Goal: Use online tool/utility: Utilize a website feature to perform a specific function

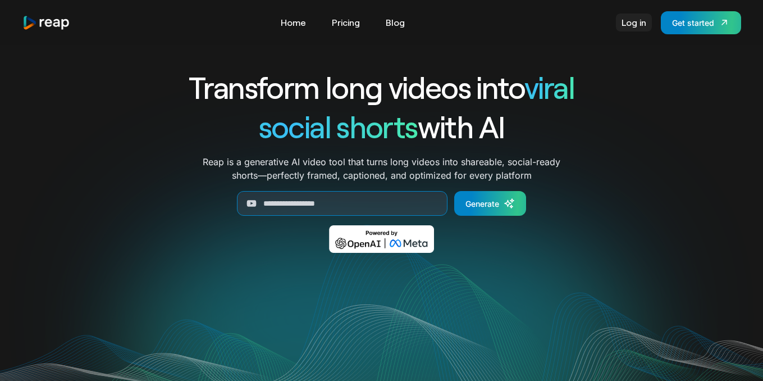
scroll to position [2, 0]
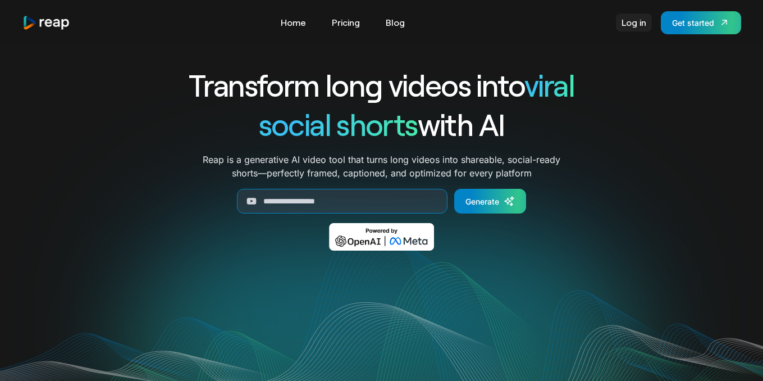
click at [638, 24] on link "Log in" at bounding box center [634, 22] width 36 height 18
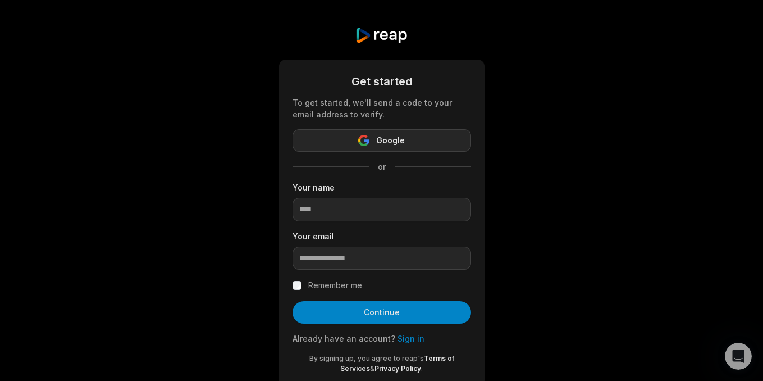
click at [381, 138] on span "Google" at bounding box center [390, 140] width 29 height 13
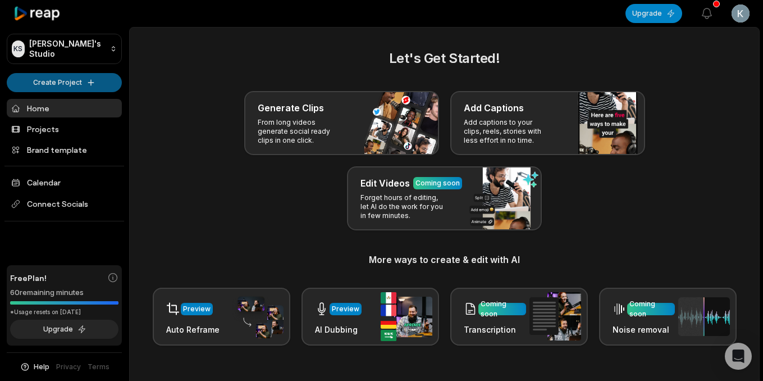
click at [103, 89] on html "KS [PERSON_NAME]'s Studio Create Project Home Projects Brand template Calendar …" at bounding box center [381, 190] width 763 height 381
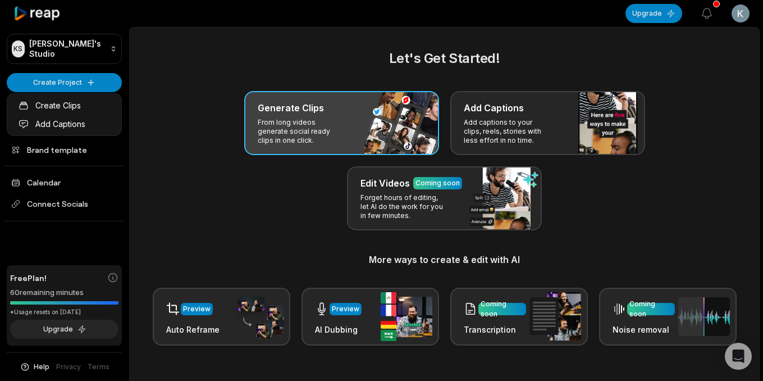
click at [321, 115] on html "KS [PERSON_NAME]'s Studio Create Project Home Projects Brand template Calendar …" at bounding box center [381, 190] width 763 height 381
click at [346, 128] on div "Generate Clips From long videos generate social ready clips in one click." at bounding box center [341, 123] width 195 height 64
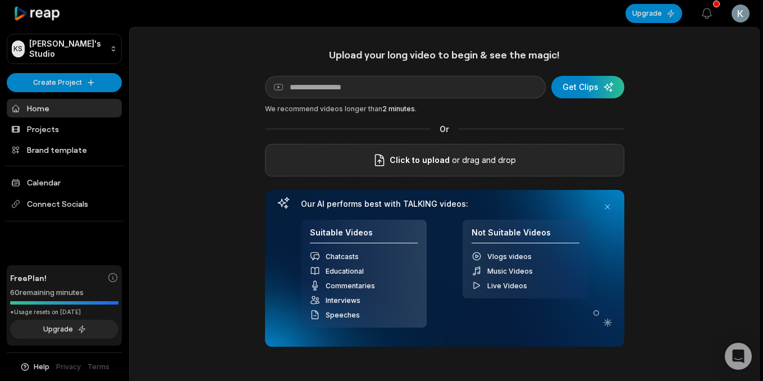
click at [444, 167] on div "Click to upload or drag and drop" at bounding box center [444, 160] width 359 height 33
click at [573, 86] on div "submit" at bounding box center [587, 87] width 73 height 22
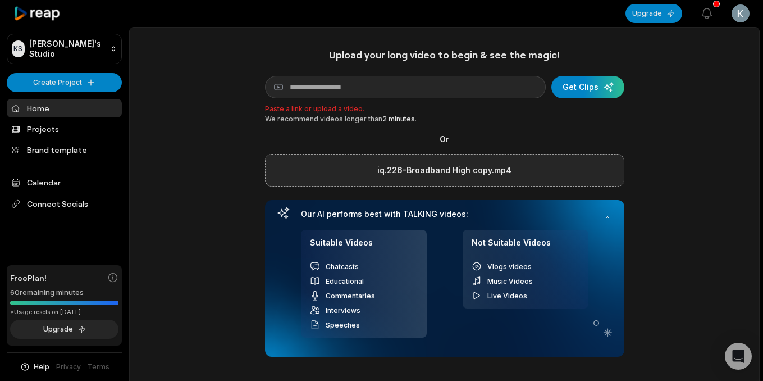
click at [511, 121] on div "We recommend videos longer than 2 minutes ." at bounding box center [444, 119] width 359 height 10
click at [587, 90] on div "submit" at bounding box center [587, 87] width 73 height 22
click at [574, 171] on div "iq.226-Broadband High copy.mp4" at bounding box center [444, 170] width 359 height 33
click at [473, 176] on label "iq.226-Broadband High copy.mp4" at bounding box center [444, 169] width 134 height 13
click at [0, 0] on input "iq.226-Broadband High copy.mp4" at bounding box center [0, 0] width 0 height 0
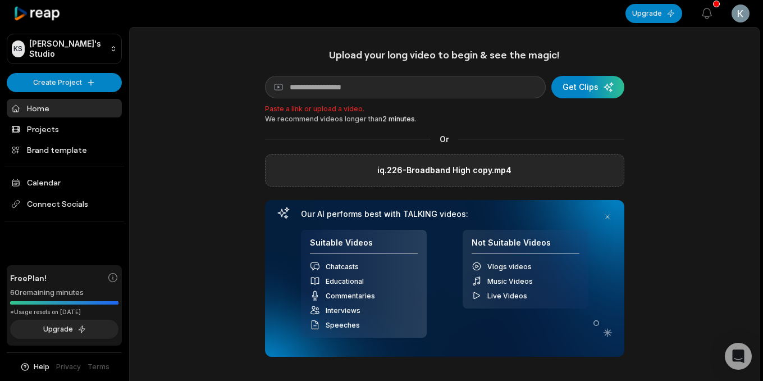
click at [447, 168] on label "iq.226-Broadband High copy.mp4" at bounding box center [444, 169] width 134 height 13
click at [0, 0] on input "iq.226-Broadband High copy.mp4" at bounding box center [0, 0] width 0 height 0
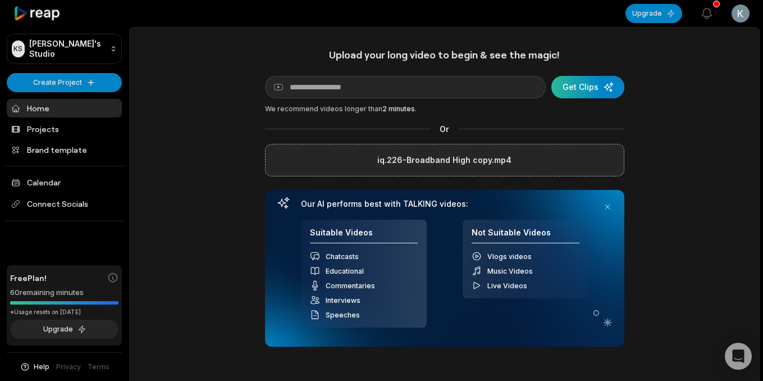
click at [579, 89] on div "submit" at bounding box center [587, 87] width 73 height 22
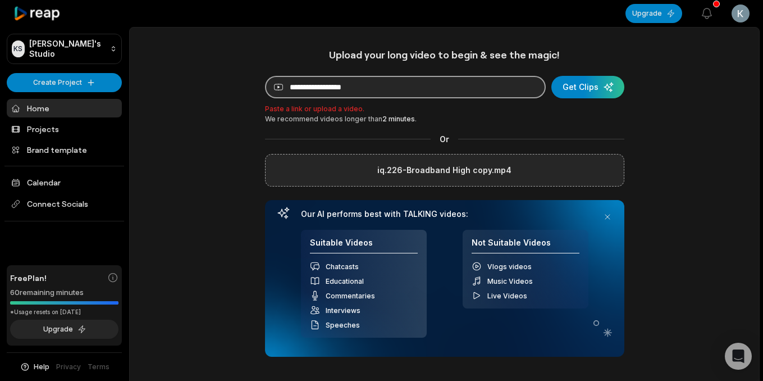
paste input "**********"
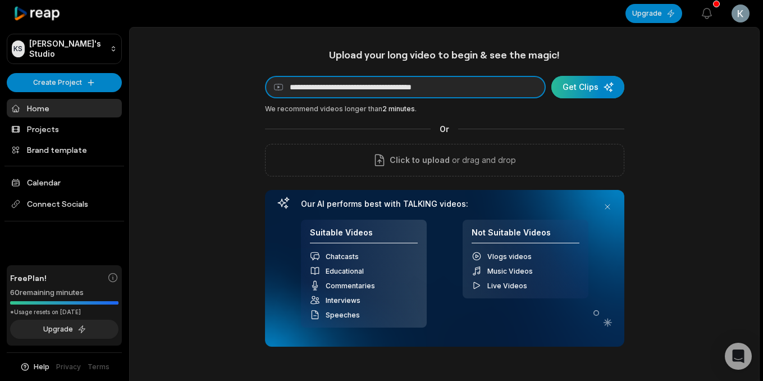
type input "**********"
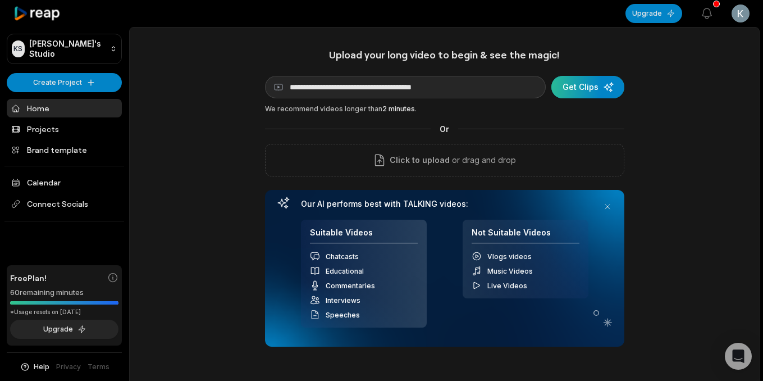
click at [587, 87] on div "submit" at bounding box center [587, 87] width 73 height 22
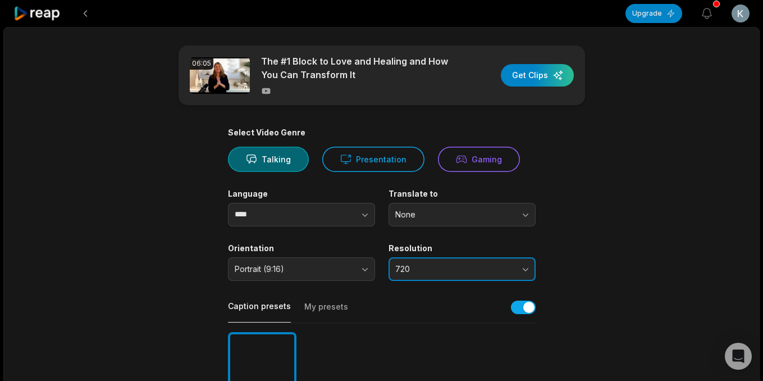
click at [520, 271] on button "720" at bounding box center [461, 269] width 147 height 24
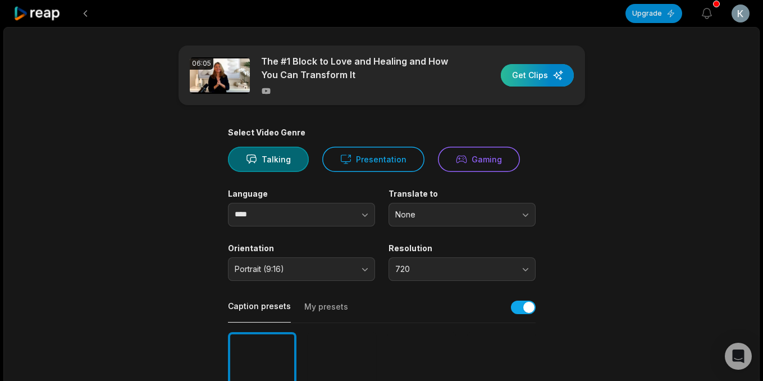
click at [532, 77] on div "button" at bounding box center [537, 75] width 73 height 22
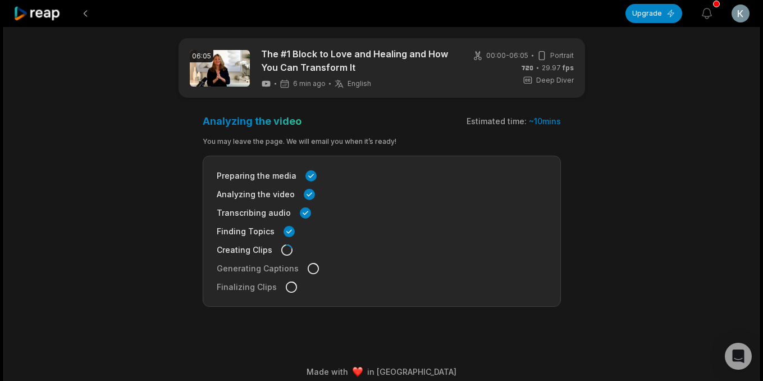
scroll to position [18, 0]
